Goal: Register for event/course

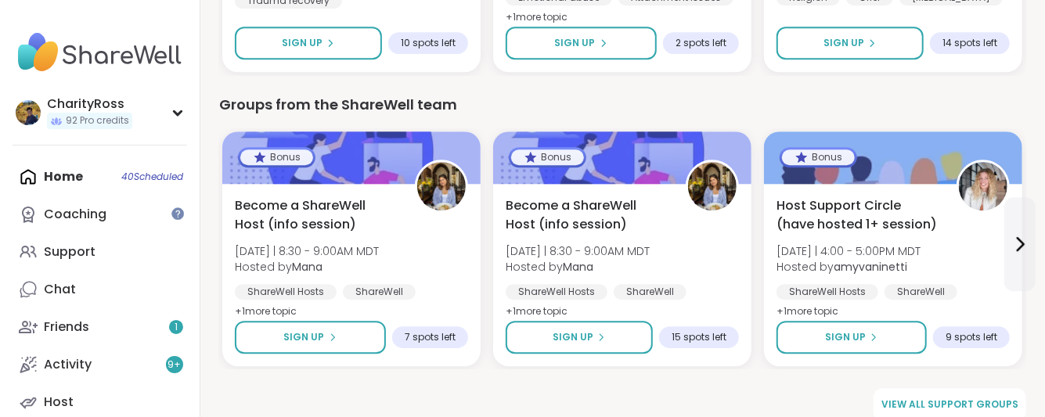
scroll to position [2241, 0]
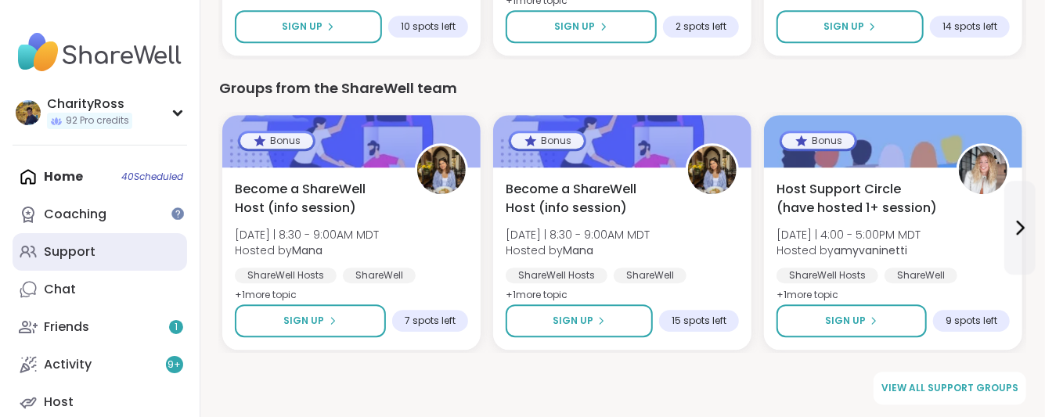
click at [78, 247] on div "Support" at bounding box center [70, 251] width 52 height 17
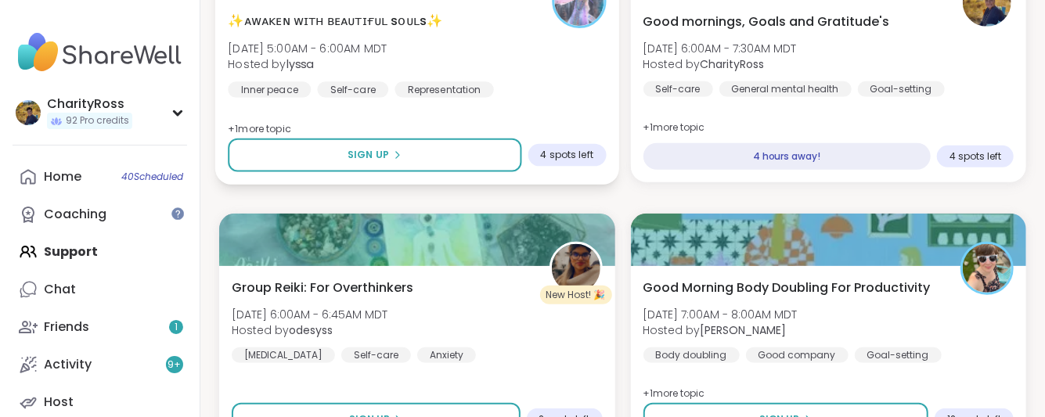
scroll to position [417, 0]
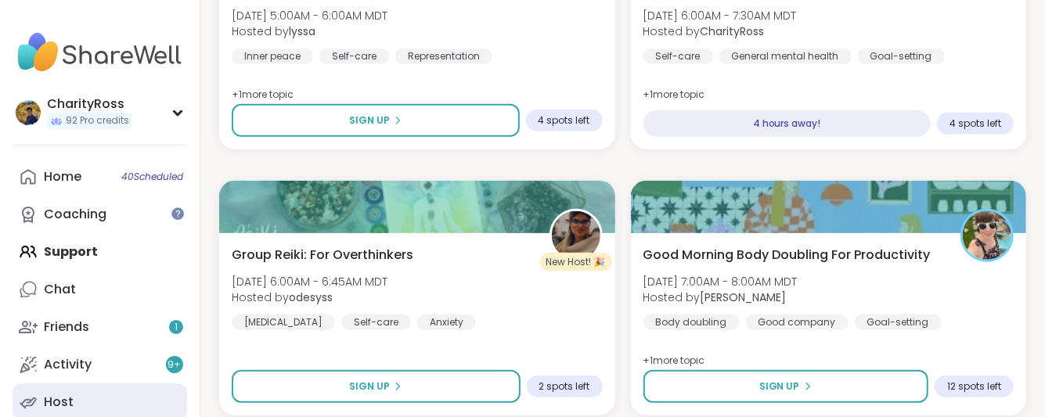
click at [130, 394] on link "Host" at bounding box center [100, 403] width 175 height 38
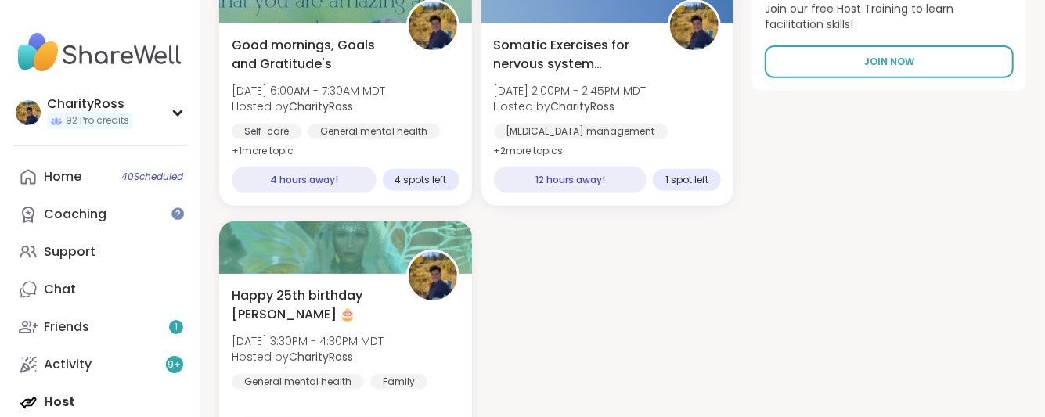
scroll to position [417, 0]
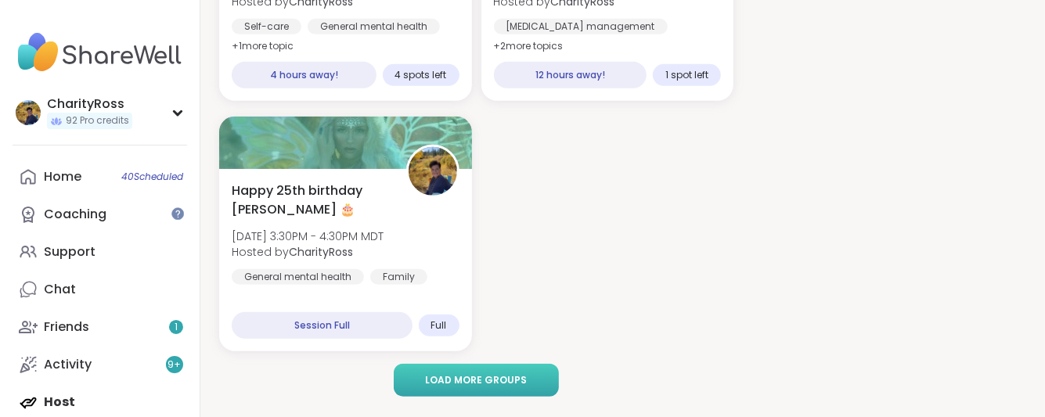
click at [417, 385] on button "Load more groups" at bounding box center [476, 380] width 165 height 33
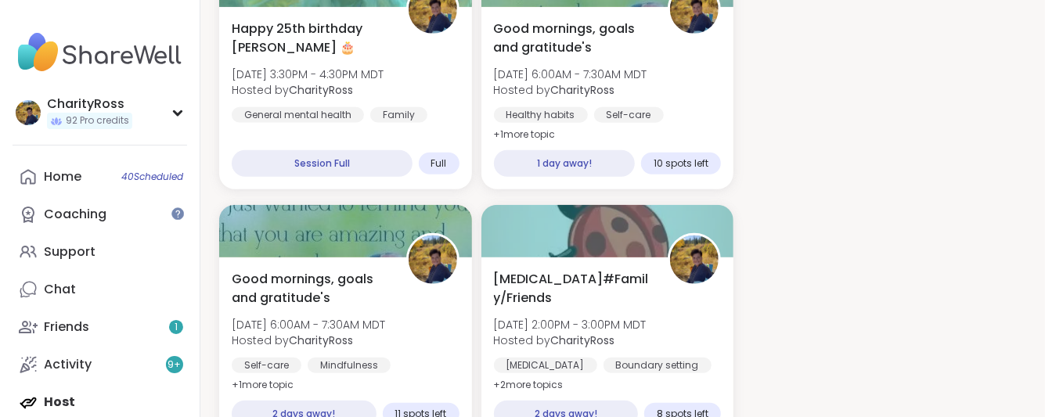
scroll to position [626, 0]
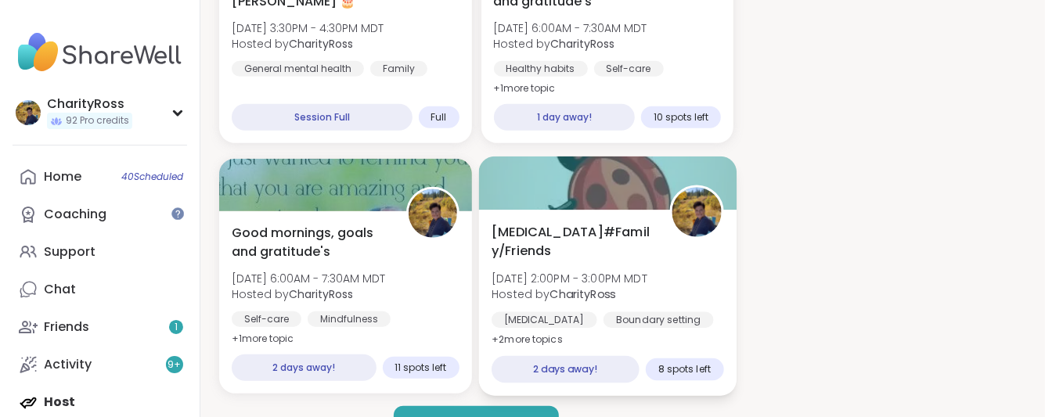
click at [555, 342] on span "+ 2 more topic s" at bounding box center [527, 339] width 71 height 13
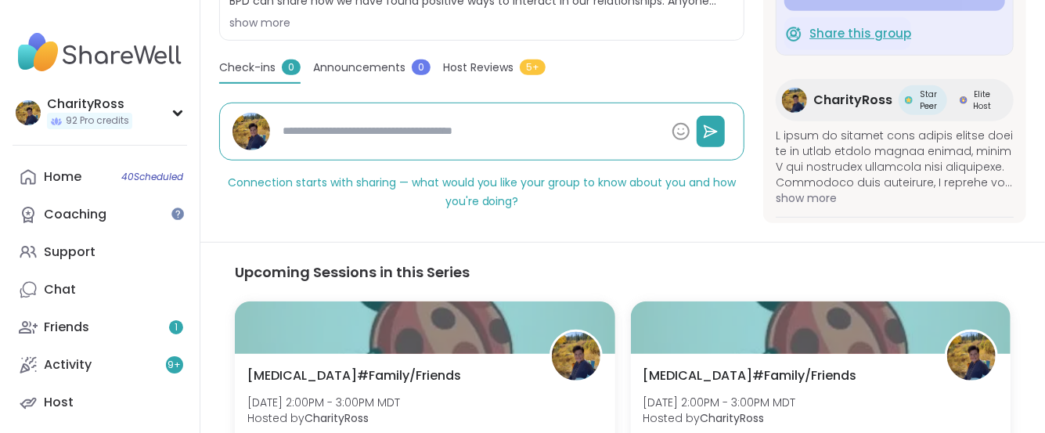
click at [856, 42] on span "Share this group" at bounding box center [860, 33] width 102 height 18
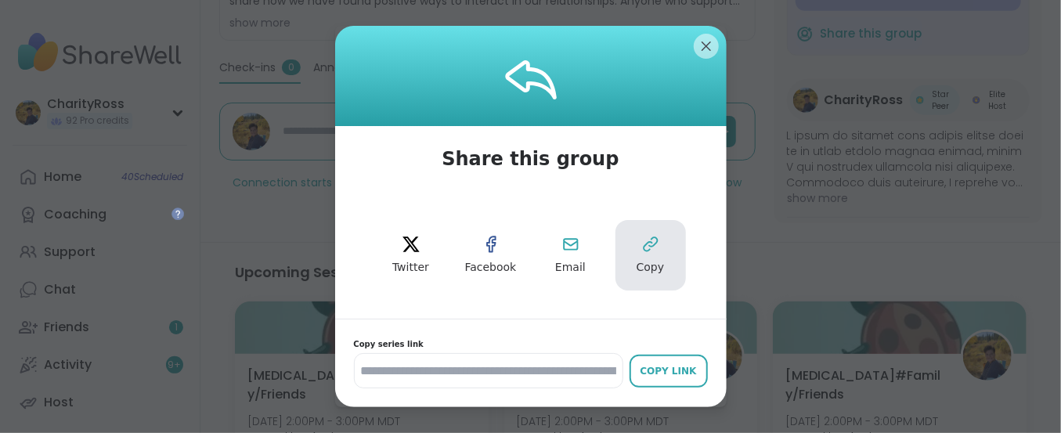
click at [636, 262] on span "Copy" at bounding box center [650, 268] width 28 height 16
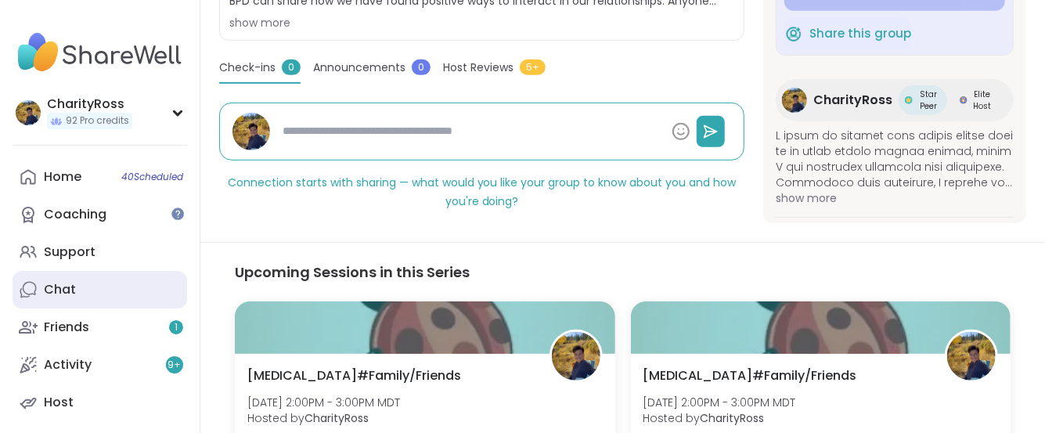
click at [74, 306] on link "Chat" at bounding box center [100, 290] width 175 height 38
type textarea "*"
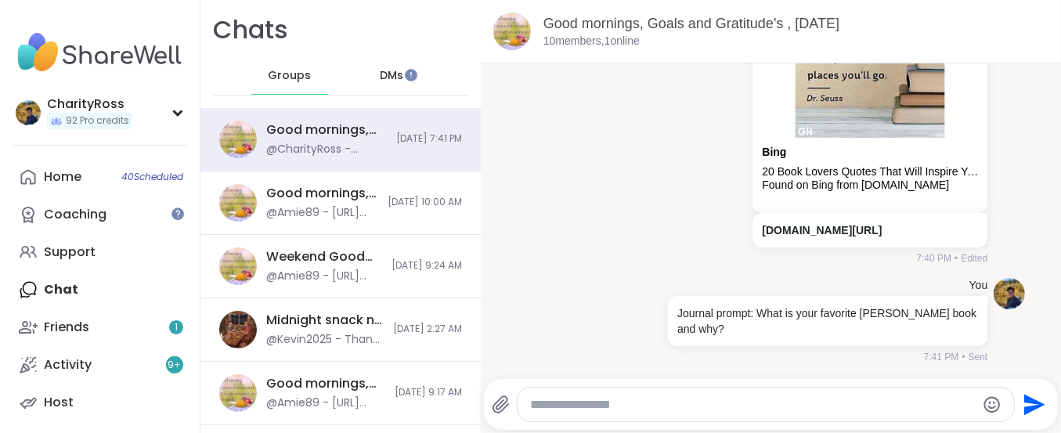
click at [393, 76] on div "DMs" at bounding box center [392, 76] width 77 height 38
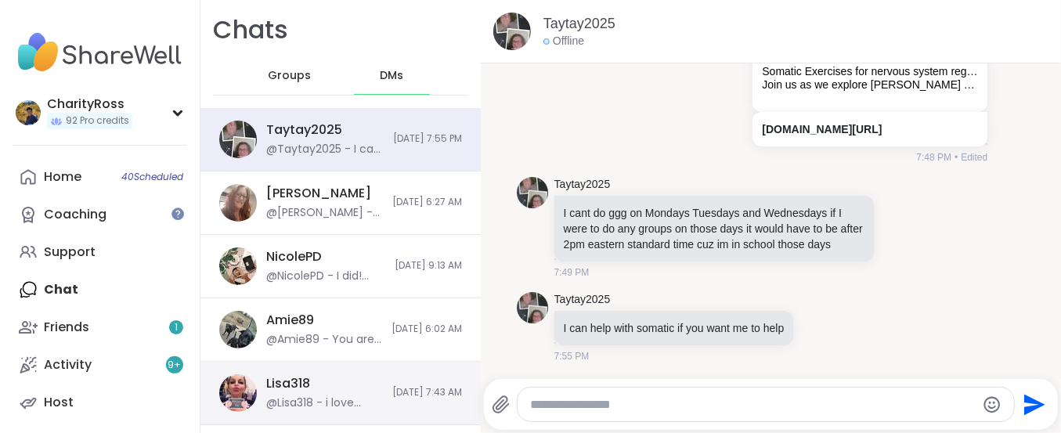
click at [346, 383] on div "Lisa318 @Lisa318 - i love seeing you too sweetie" at bounding box center [324, 393] width 117 height 36
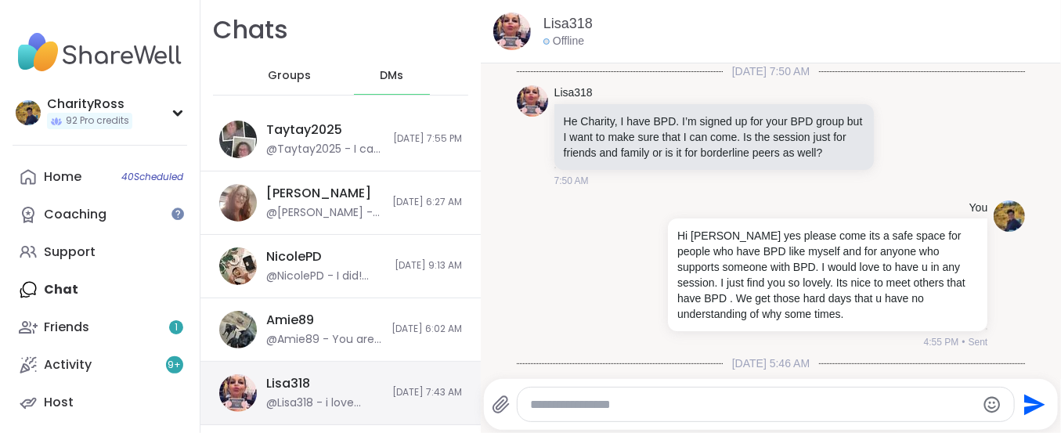
scroll to position [5271, 0]
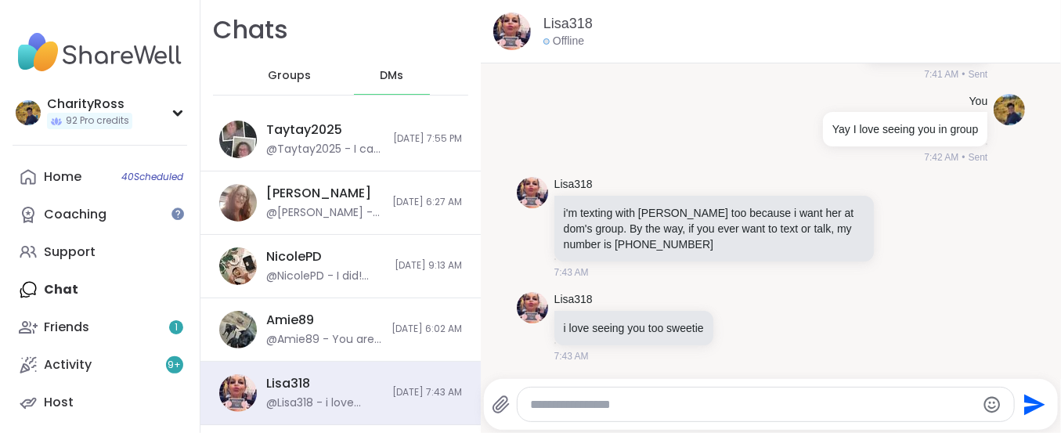
click at [536, 398] on textarea "Type your message" at bounding box center [752, 405] width 445 height 16
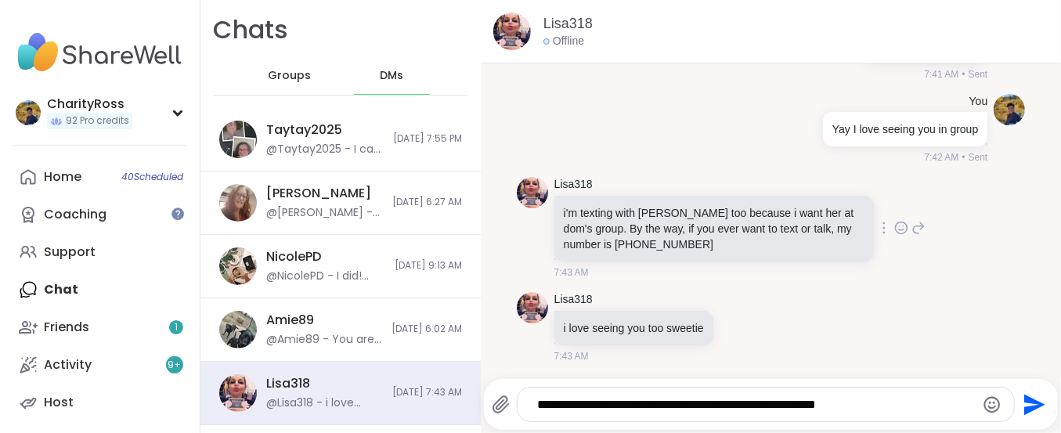
type textarea "**********"
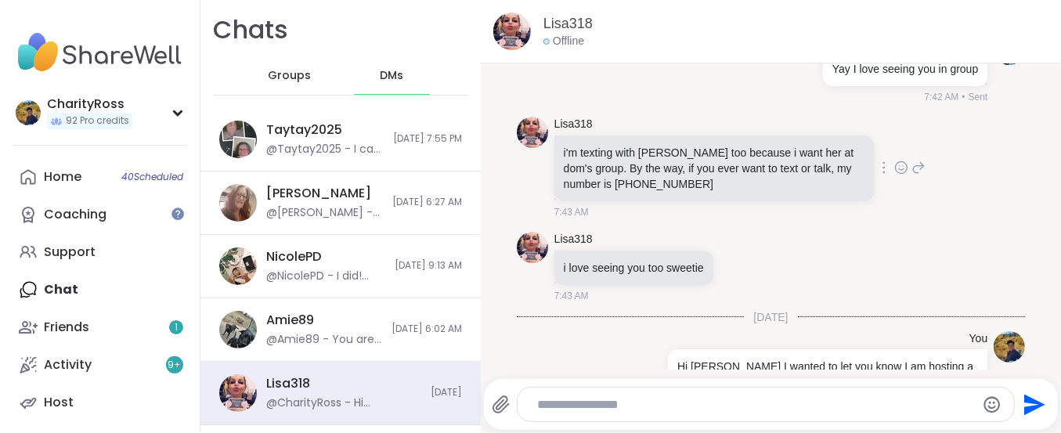
scroll to position [5387, 0]
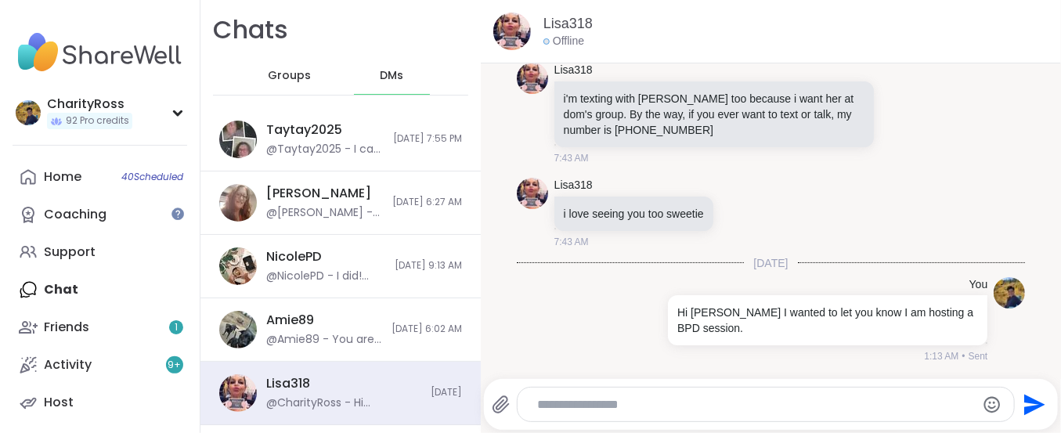
paste textarea "**********"
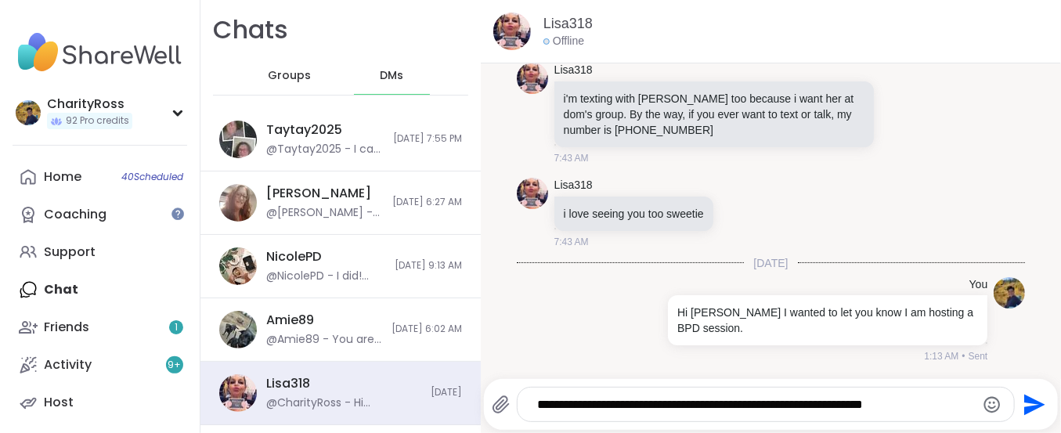
type textarea "**********"
click at [1024, 401] on icon "Send" at bounding box center [1034, 404] width 21 height 21
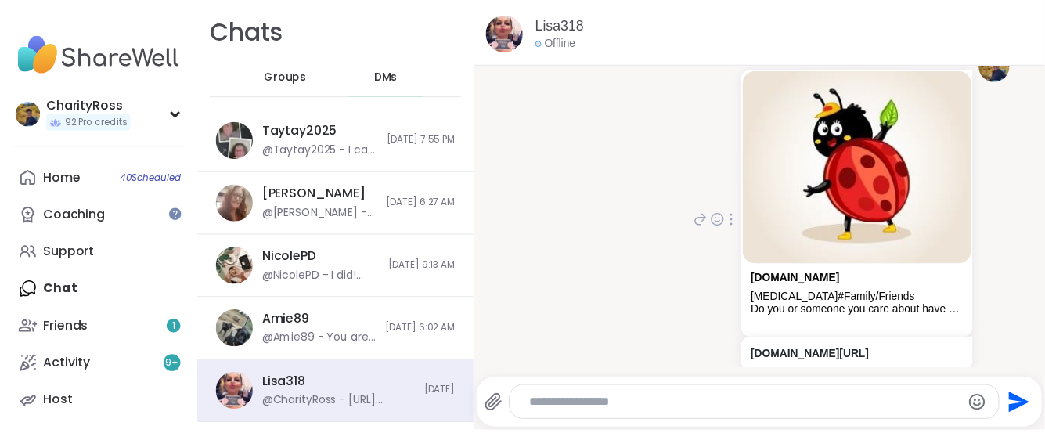
scroll to position [5756, 0]
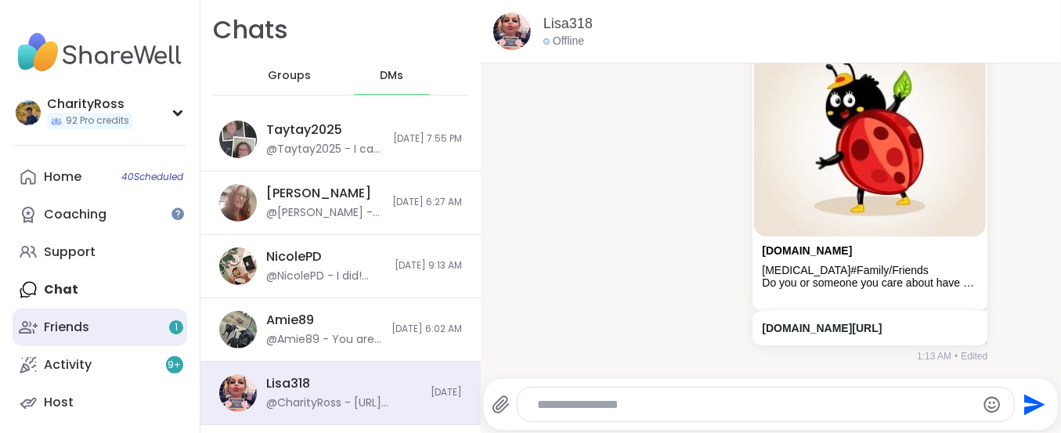
click at [180, 328] on div "1" at bounding box center [176, 327] width 14 height 14
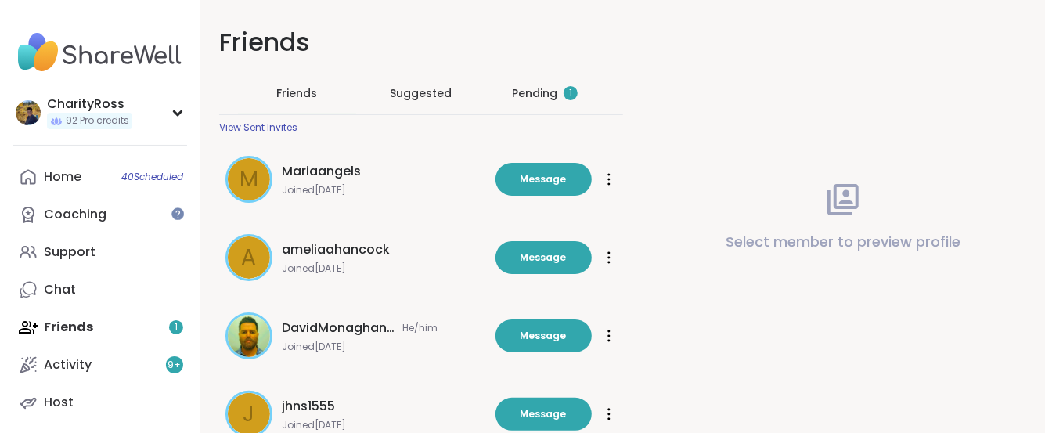
click at [564, 96] on div "1" at bounding box center [571, 93] width 14 height 14
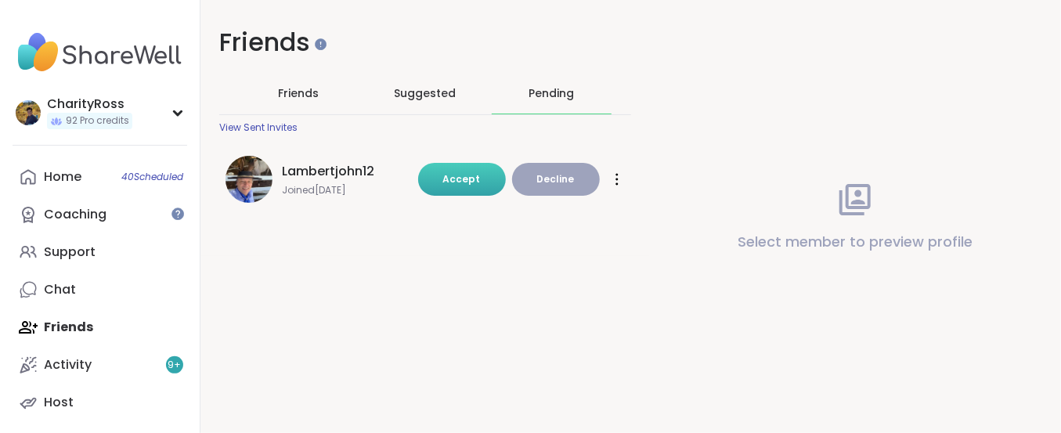
click at [481, 172] on button "Accept" at bounding box center [462, 179] width 88 height 33
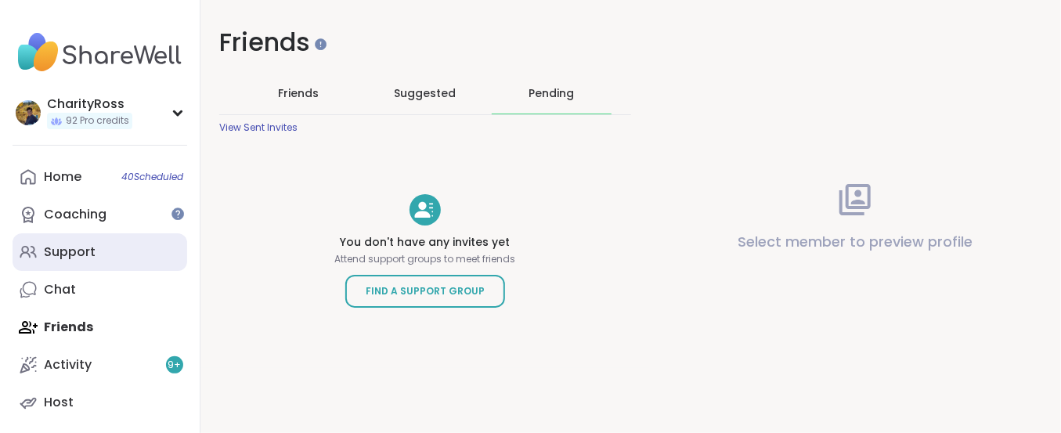
click at [53, 254] on div "Support" at bounding box center [70, 251] width 52 height 17
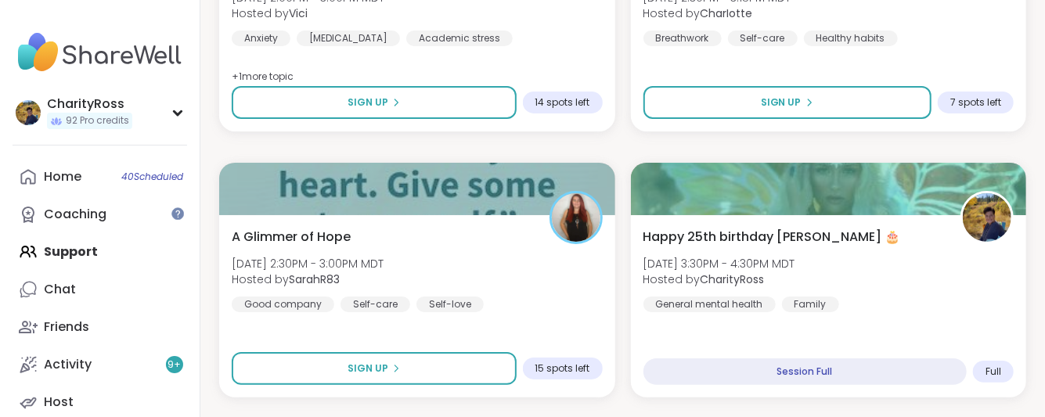
scroll to position [3131, 0]
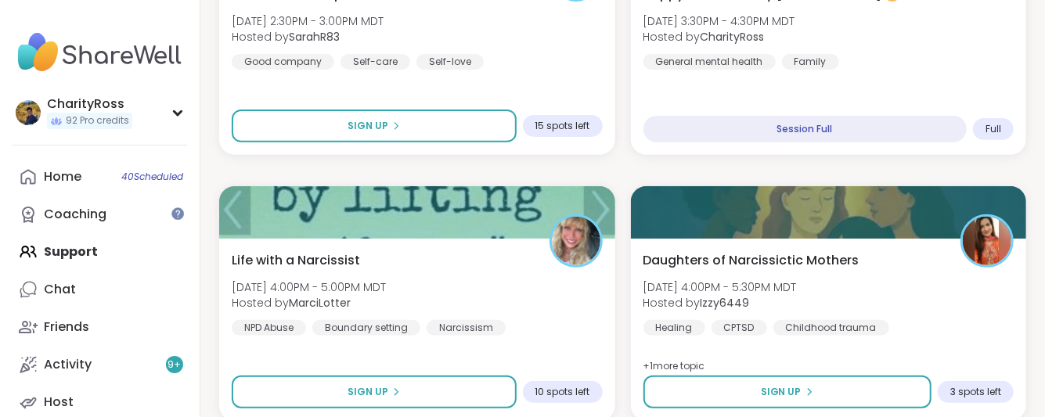
scroll to position [3236, 0]
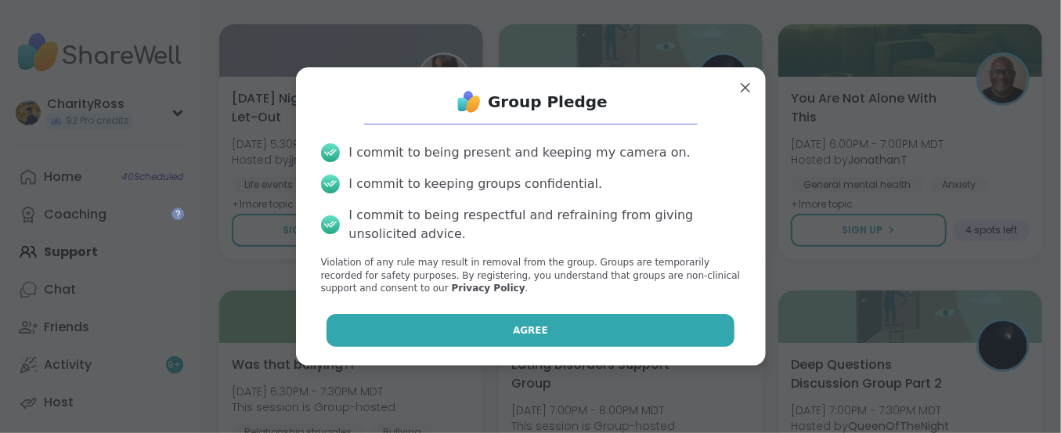
click at [406, 336] on button "Agree" at bounding box center [530, 330] width 408 height 33
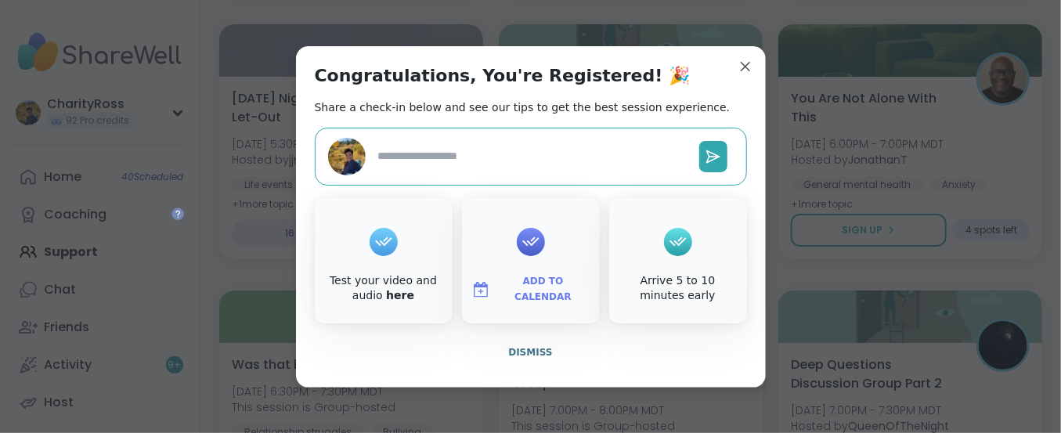
click at [518, 287] on span "Add to Calendar" at bounding box center [543, 289] width 94 height 31
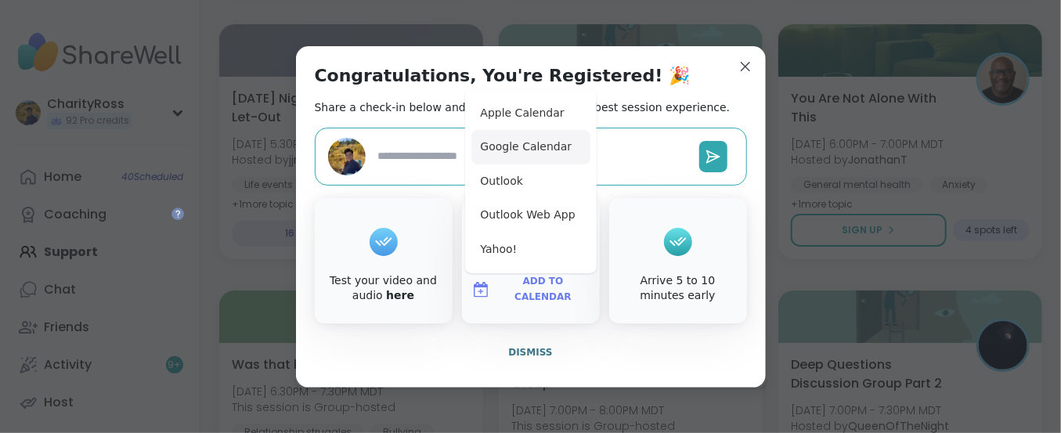
type textarea "*"
click at [525, 148] on button "Google Calendar" at bounding box center [530, 147] width 119 height 34
click at [517, 353] on span "Dismiss" at bounding box center [530, 352] width 44 height 11
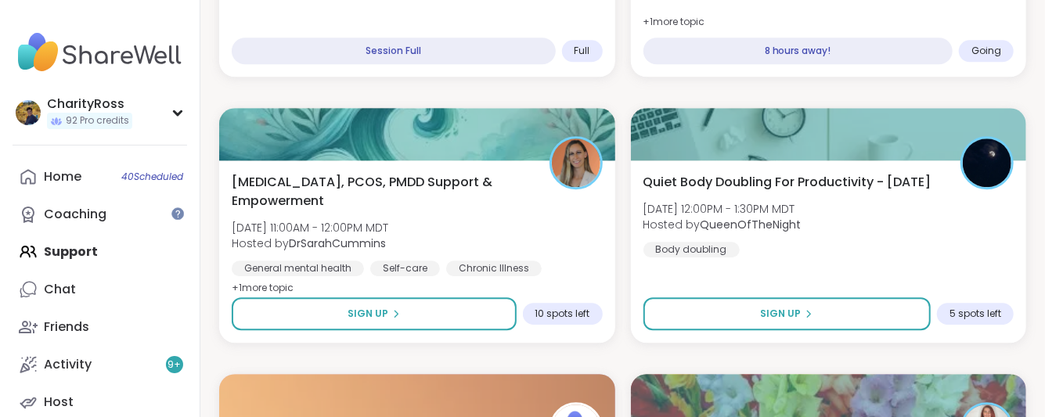
scroll to position [1878, 0]
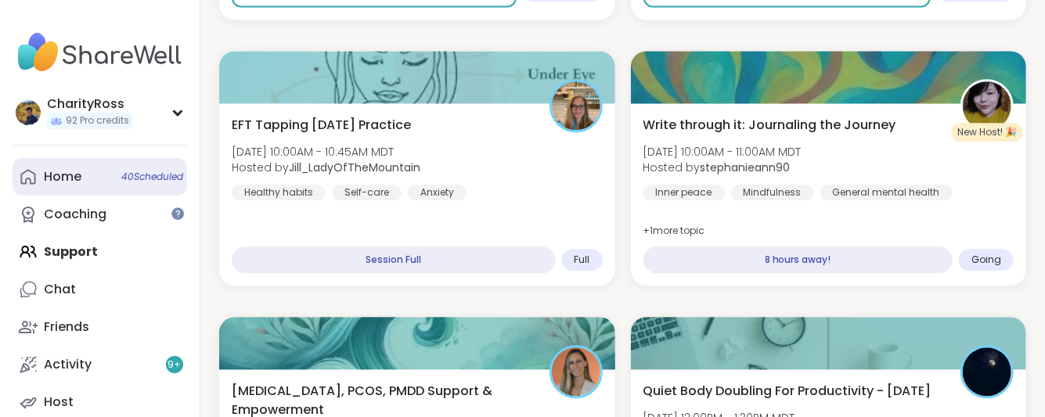
click at [106, 165] on link "Home 40 Scheduled" at bounding box center [100, 177] width 175 height 38
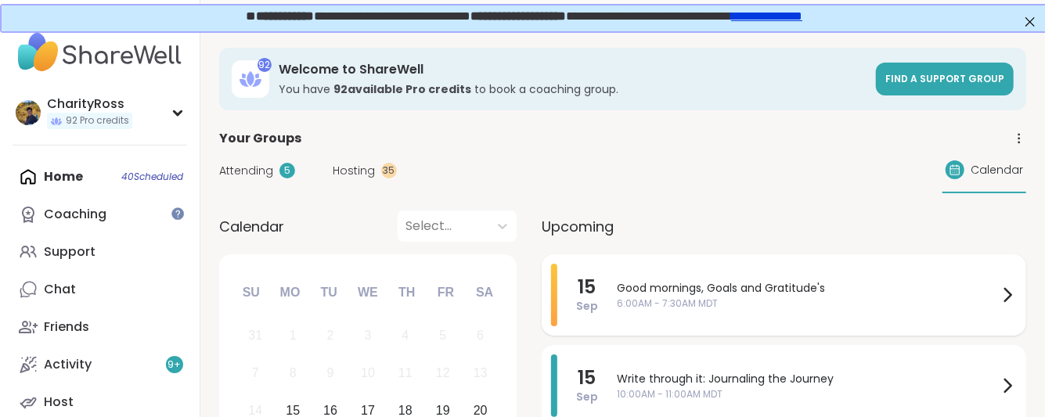
click at [593, 308] on span "Sep" at bounding box center [587, 306] width 22 height 16
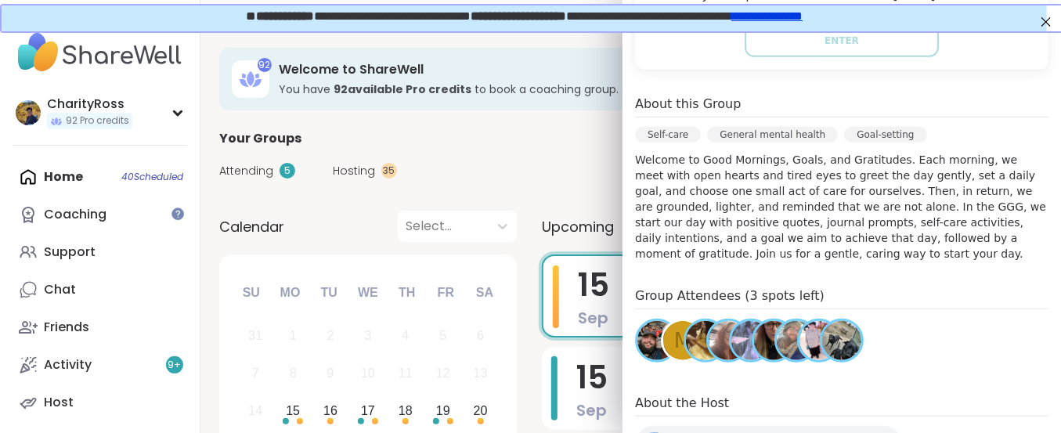
scroll to position [417, 0]
